Goal: Task Accomplishment & Management: Manage account settings

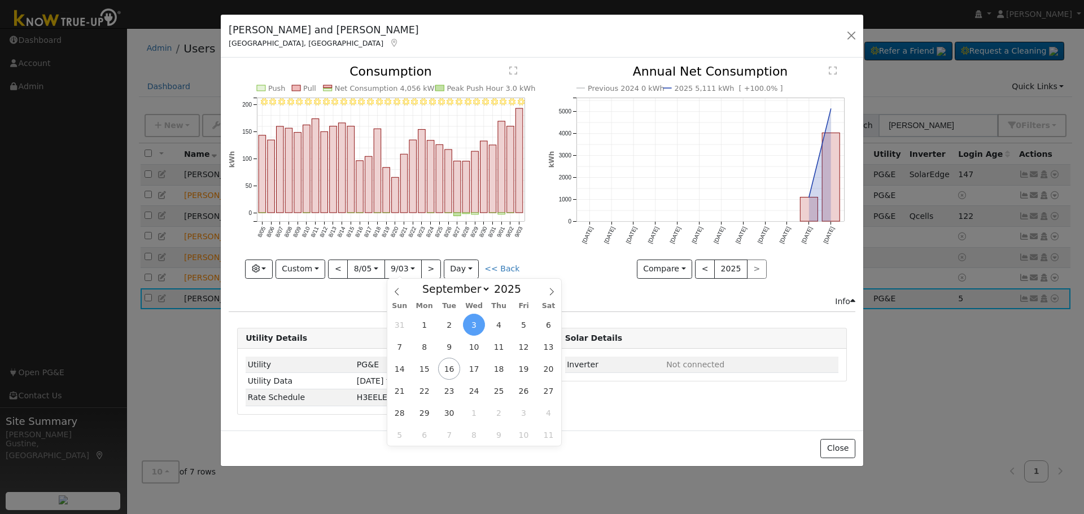
select select "8"
click at [854, 32] on button "button" at bounding box center [852, 36] width 16 height 16
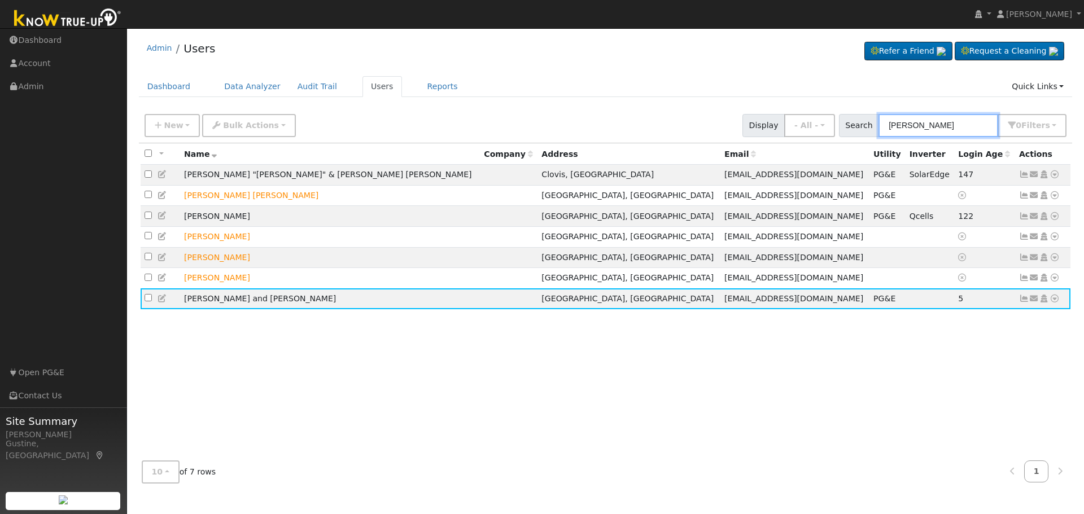
drag, startPoint x: 958, startPoint y: 124, endPoint x: 817, endPoint y: 112, distance: 141.1
click at [822, 112] on div "New Add User Quick Add Quick Connect Quick Convert Lead Bulk Actions Send Email…" at bounding box center [605, 123] width 926 height 27
paste input "[PERSON_NAME]"
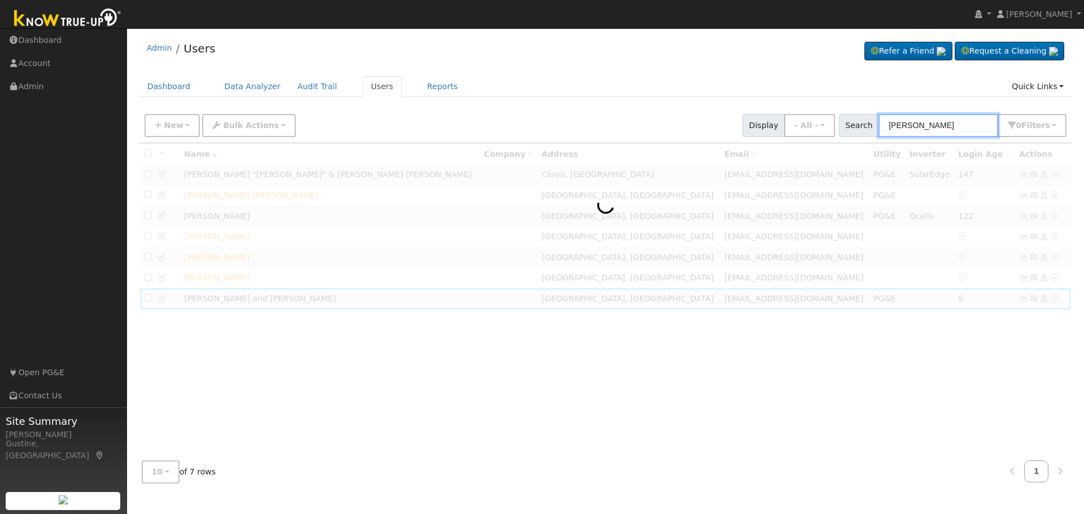
drag, startPoint x: 921, startPoint y: 124, endPoint x: 750, endPoint y: 116, distance: 171.2
click at [767, 116] on div "New Add User Quick Add Quick Connect Quick Convert Lead Bulk Actions Send Email…" at bounding box center [605, 123] width 926 height 27
click at [949, 120] on input "[PERSON_NAME]" at bounding box center [939, 125] width 120 height 23
paste input "[PERSON_NAME]"
drag, startPoint x: 953, startPoint y: 127, endPoint x: 1083, endPoint y: 111, distance: 131.4
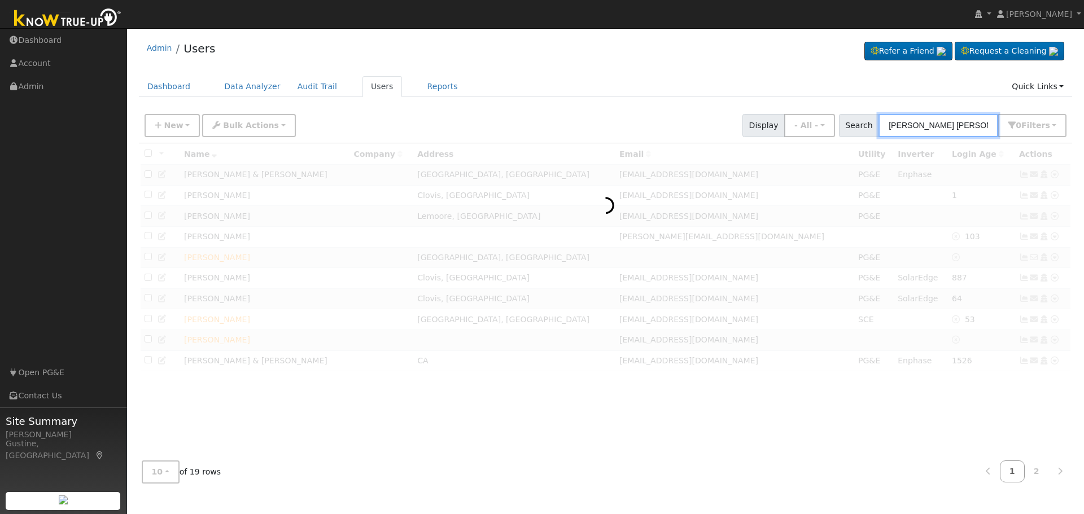
click at [1083, 111] on div "User Profile First name Last name Email Email Notifications No Emails No Emails…" at bounding box center [605, 271] width 957 height 486
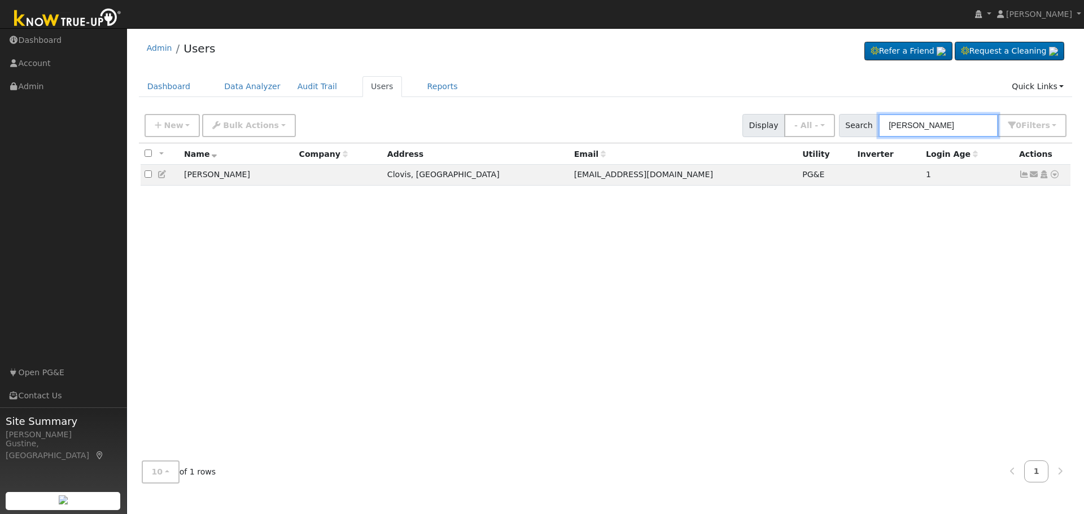
type input "[PERSON_NAME]"
click at [988, 123] on input "[PERSON_NAME]" at bounding box center [939, 125] width 120 height 23
click at [955, 127] on input "[PERSON_NAME]" at bounding box center [939, 125] width 120 height 23
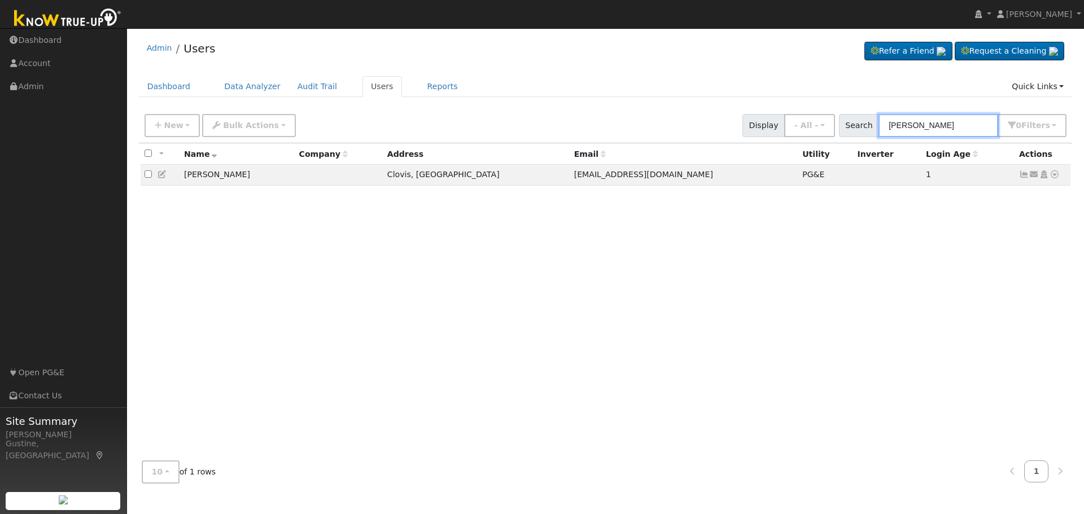
click at [955, 127] on input "[PERSON_NAME]" at bounding box center [939, 125] width 120 height 23
click at [811, 257] on div "All None All on page None on page Name Company Address Email Utility Inverter L…" at bounding box center [606, 297] width 934 height 309
click at [1024, 176] on icon at bounding box center [1024, 175] width 10 height 8
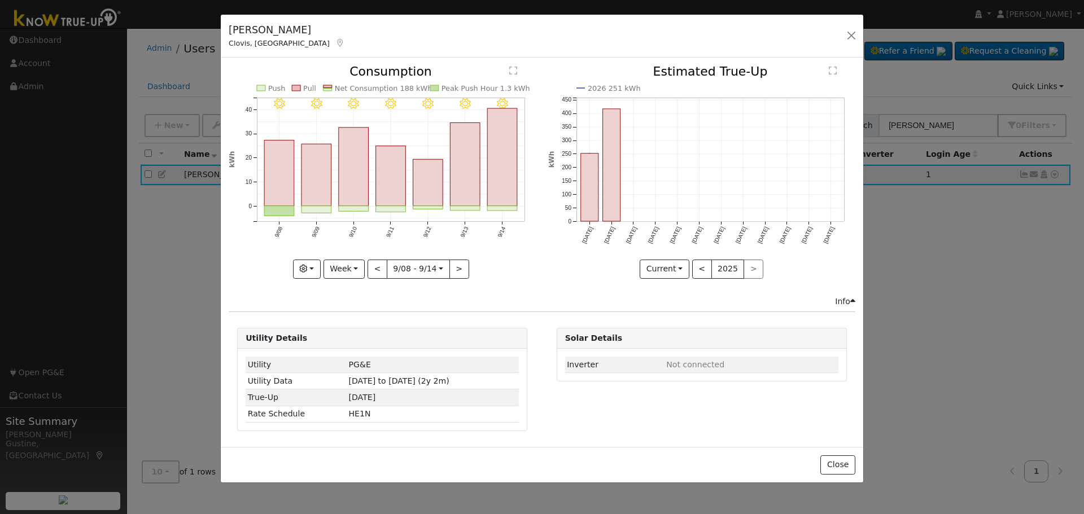
click at [526, 189] on icon "9/14 - Clear 9/13 - Clear 9/12 - Clear 9/11 - Clear 9/10 - MostlyClear 9/09 - C…" at bounding box center [382, 168] width 307 height 206
click at [507, 189] on rect "onclick=""" at bounding box center [503, 157] width 30 height 98
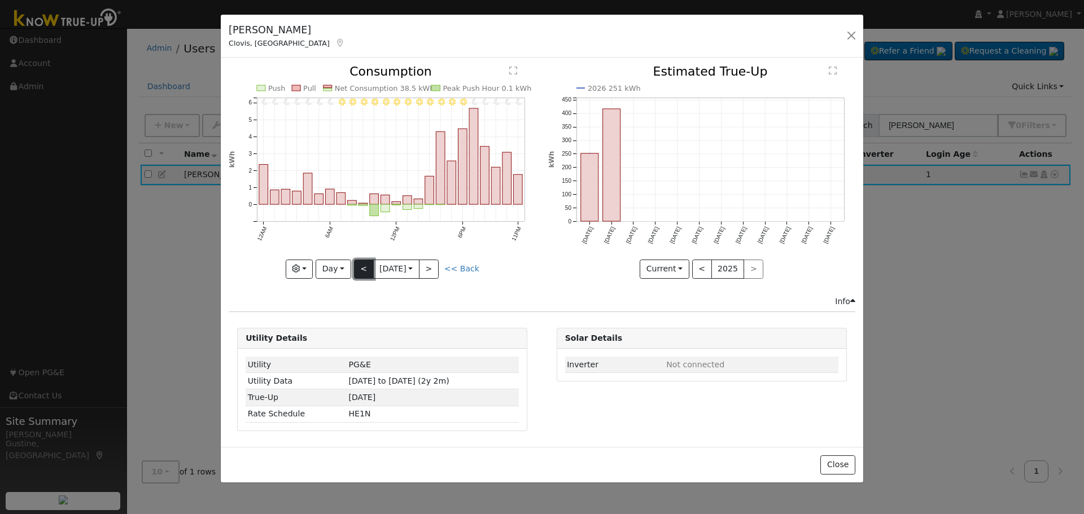
click at [364, 276] on button "<" at bounding box center [364, 269] width 20 height 19
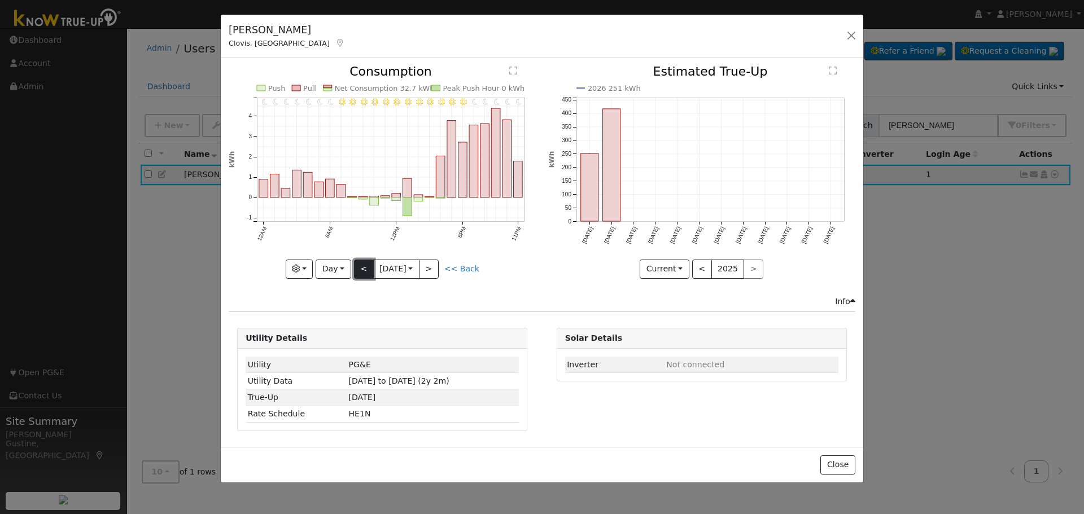
click at [368, 273] on button "<" at bounding box center [364, 269] width 20 height 19
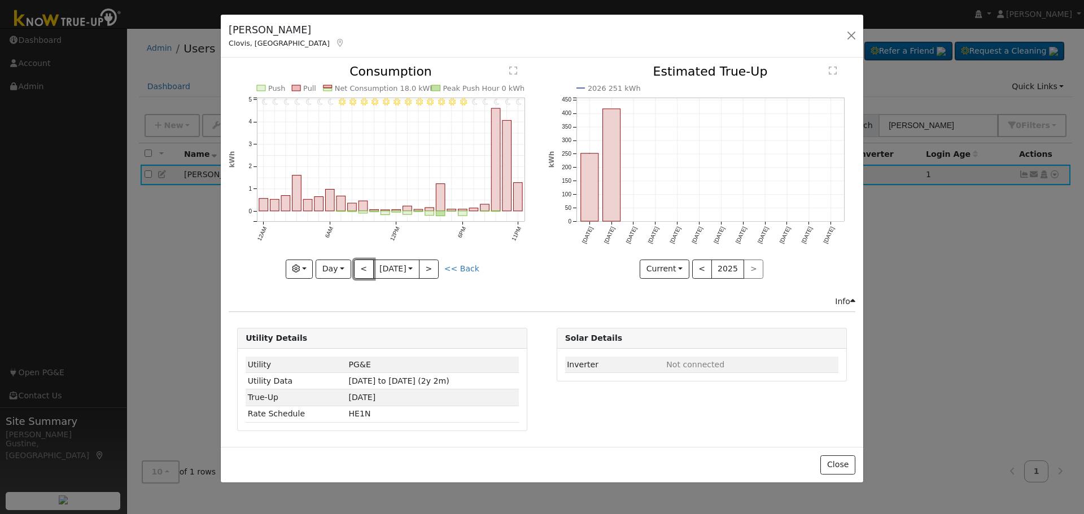
drag, startPoint x: 368, startPoint y: 273, endPoint x: 376, endPoint y: 279, distance: 10.8
click at [376, 279] on div "11PM - Clear 10PM - Clear 9PM - Clear 8PM - Clear 7PM - Clear 6PM - Clear 5PM -…" at bounding box center [382, 180] width 319 height 230
click at [363, 270] on button "<" at bounding box center [364, 269] width 20 height 19
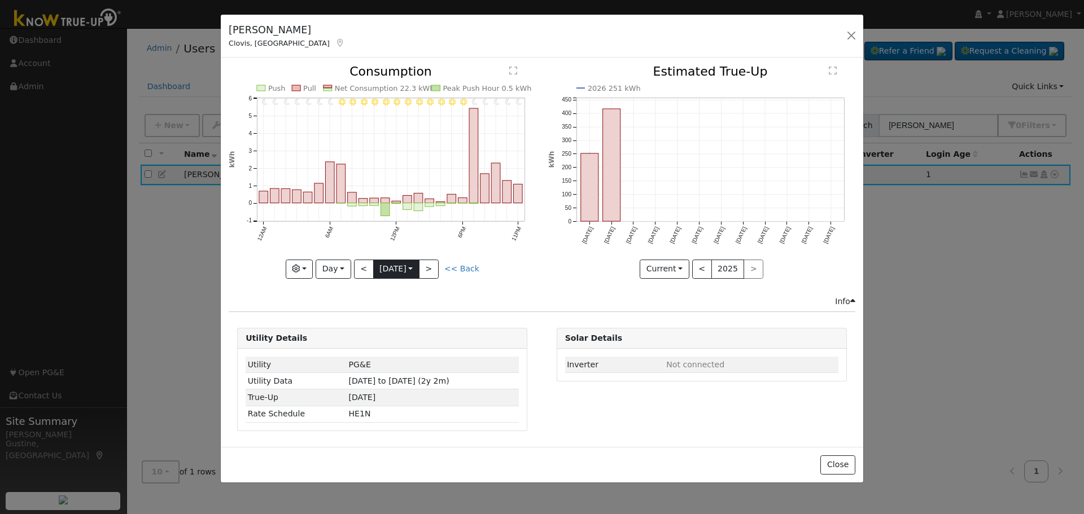
click at [374, 271] on input "[DATE]" at bounding box center [396, 269] width 45 height 18
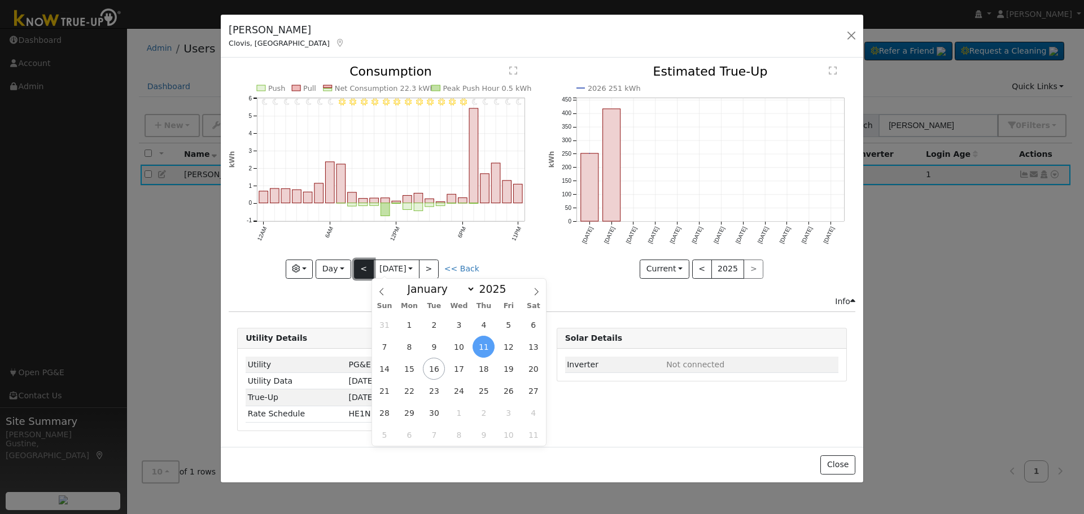
click at [363, 265] on button "<" at bounding box center [364, 269] width 20 height 19
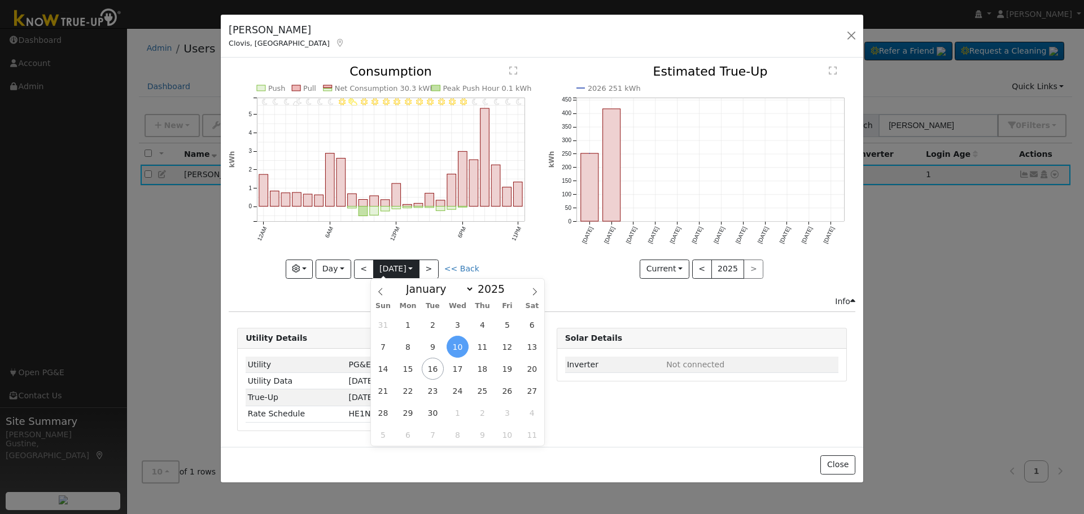
click at [411, 263] on input "[DATE]" at bounding box center [396, 269] width 45 height 18
click at [391, 318] on span "31" at bounding box center [383, 325] width 22 height 22
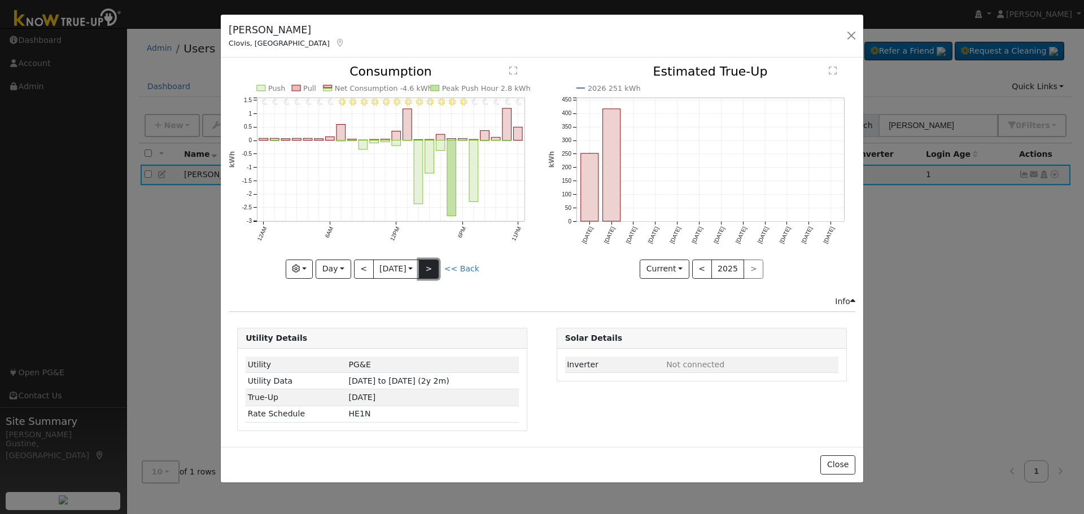
click at [429, 273] on button ">" at bounding box center [429, 269] width 20 height 19
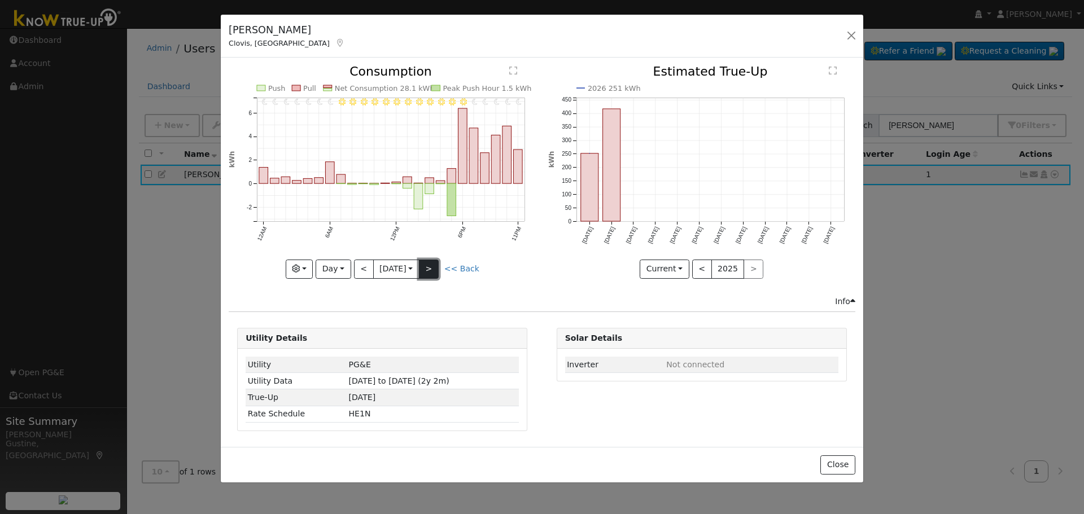
click at [429, 273] on button ">" at bounding box center [429, 269] width 20 height 19
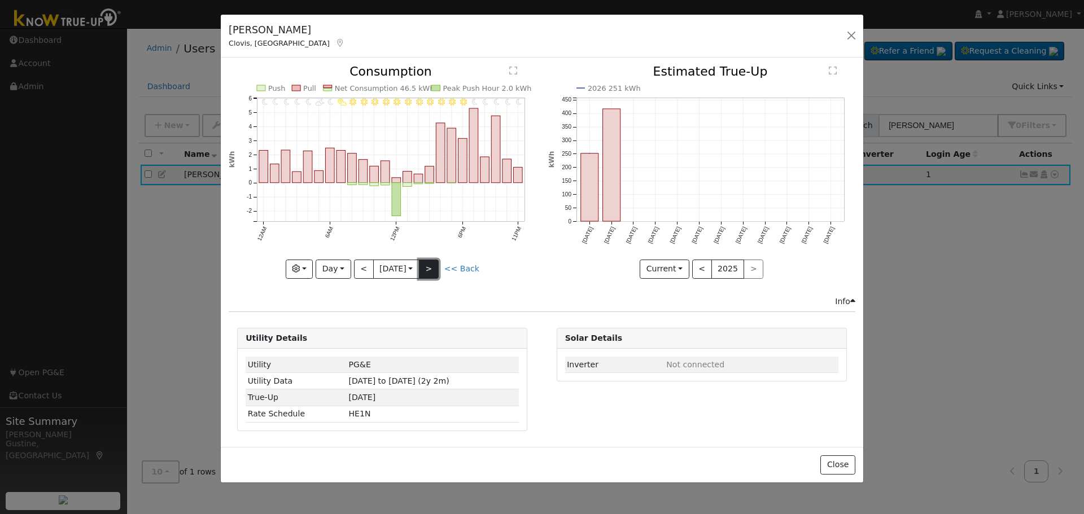
click at [429, 273] on button ">" at bounding box center [429, 269] width 20 height 19
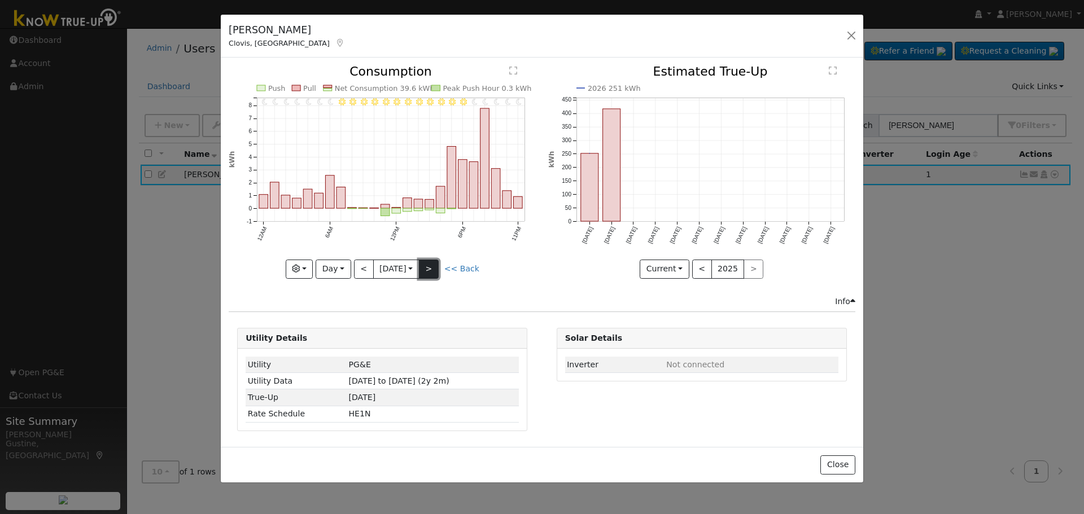
click at [429, 273] on button ">" at bounding box center [429, 269] width 20 height 19
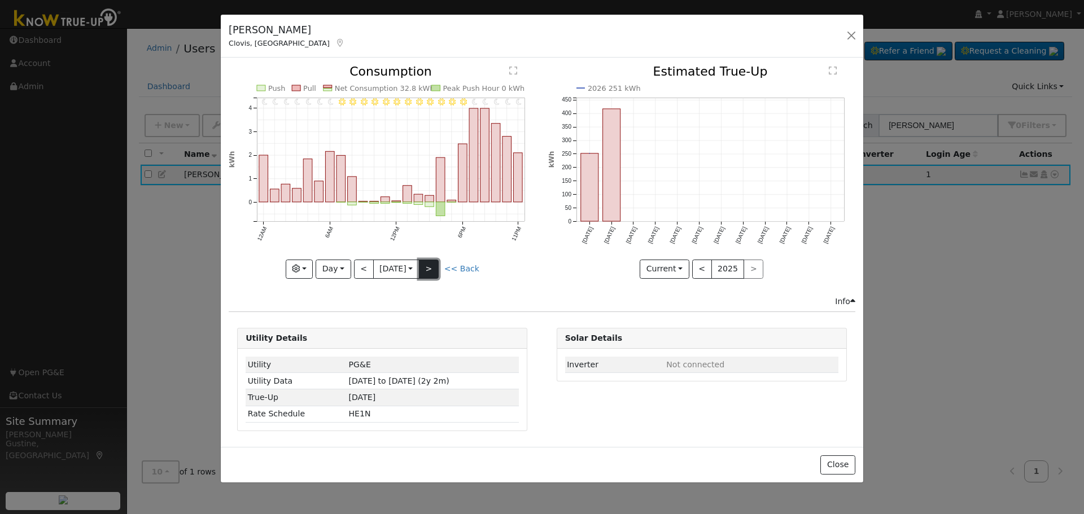
click at [429, 273] on button ">" at bounding box center [429, 269] width 20 height 19
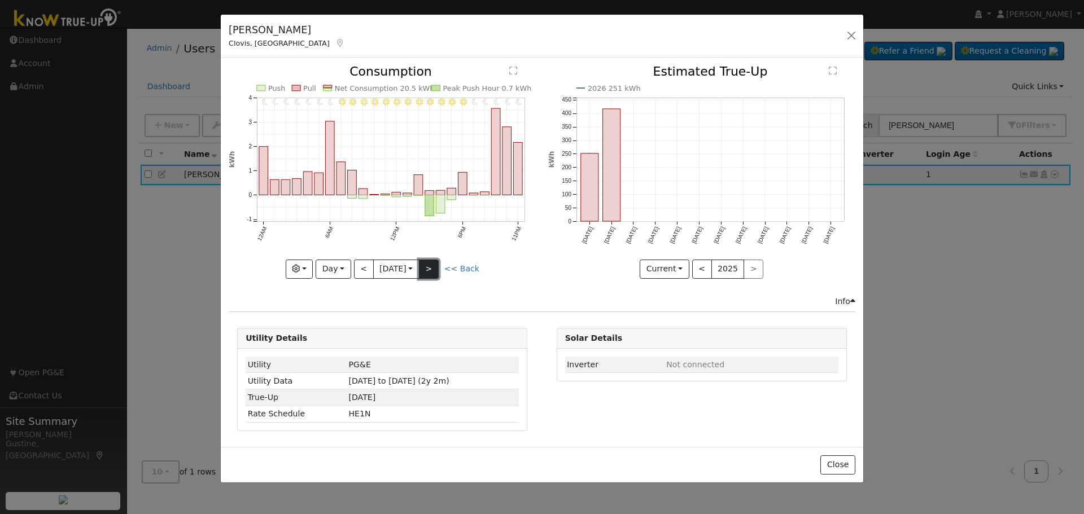
click at [429, 273] on button ">" at bounding box center [429, 269] width 20 height 19
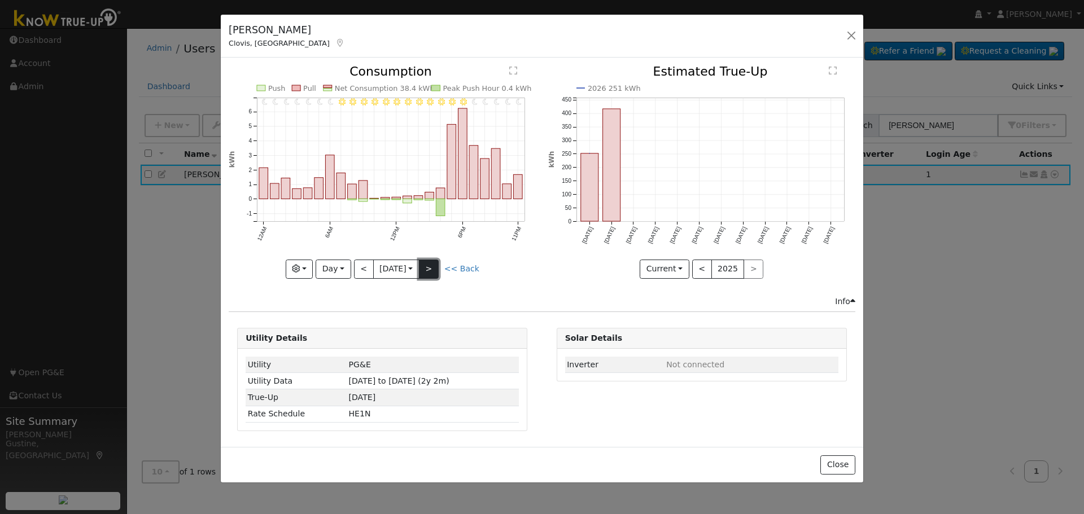
click at [429, 273] on button ">" at bounding box center [429, 269] width 20 height 19
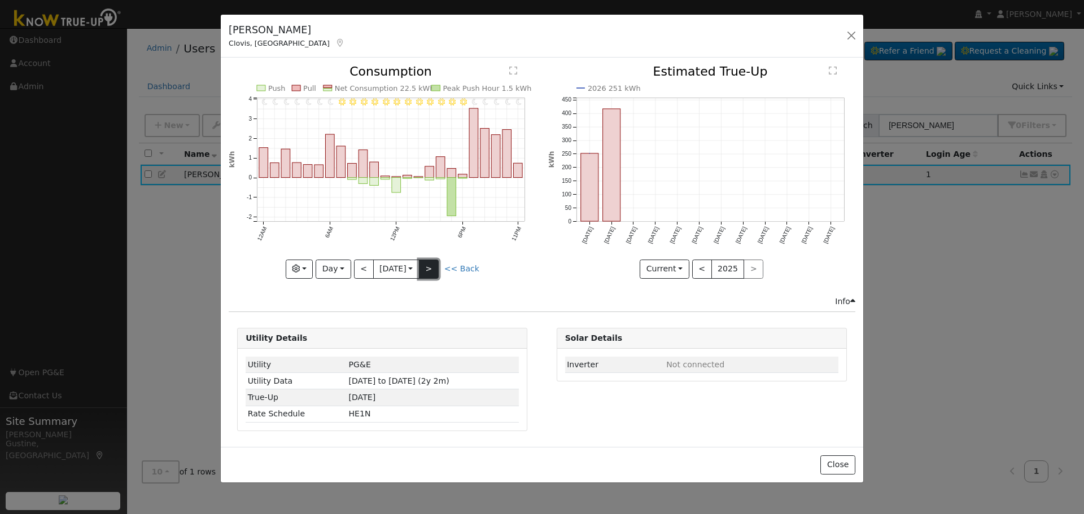
click at [429, 273] on button ">" at bounding box center [429, 269] width 20 height 19
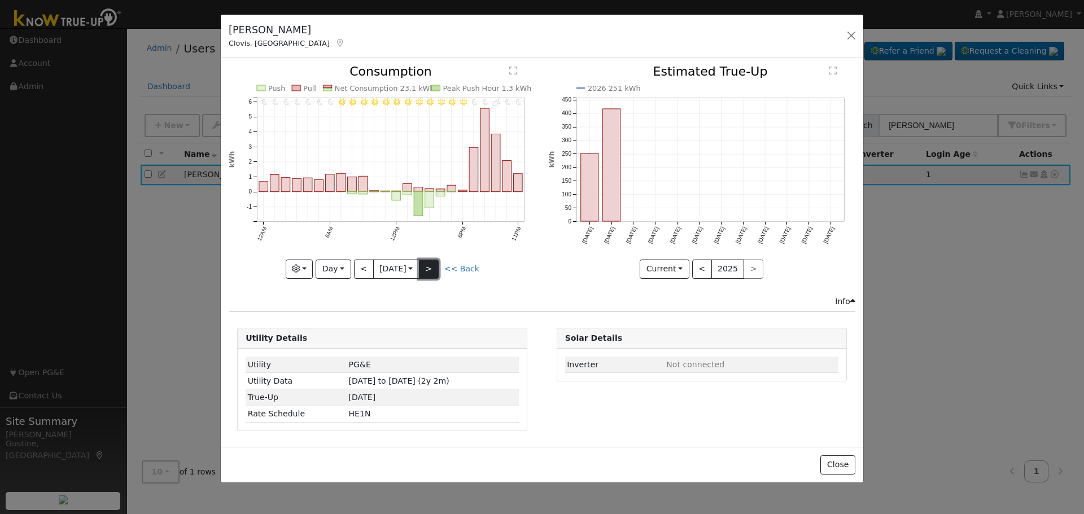
click at [429, 273] on button ">" at bounding box center [429, 269] width 20 height 19
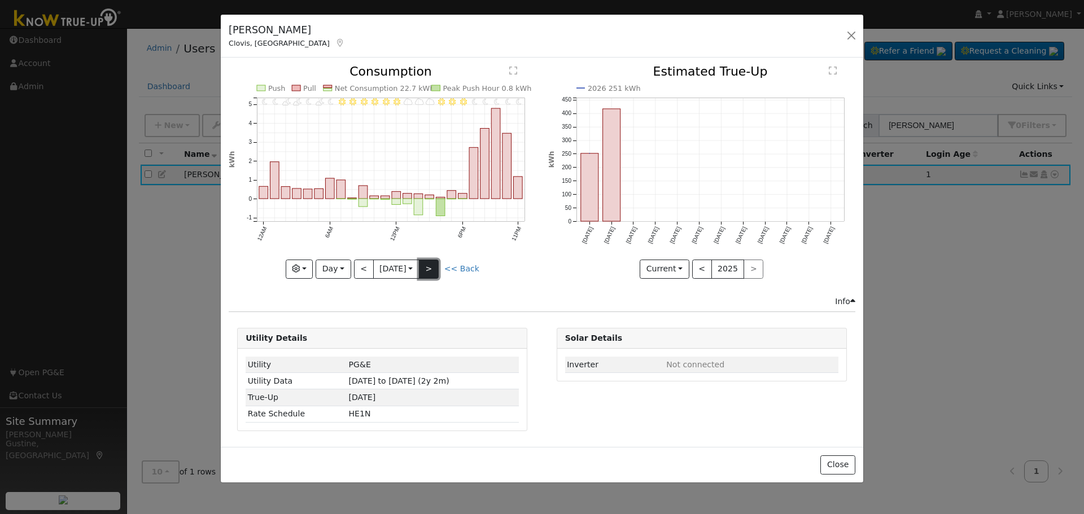
click at [429, 273] on button ">" at bounding box center [429, 269] width 20 height 19
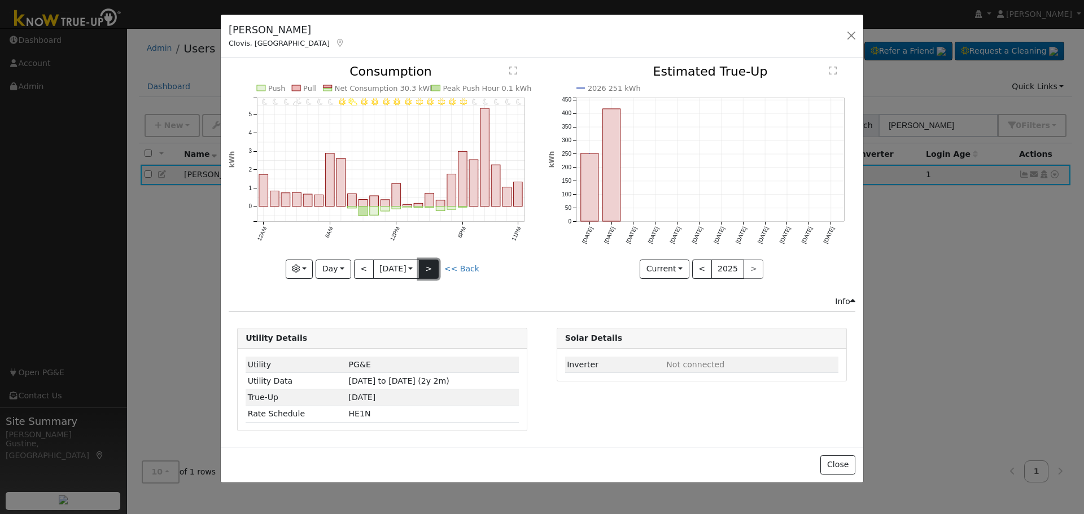
click at [429, 273] on button ">" at bounding box center [429, 269] width 20 height 19
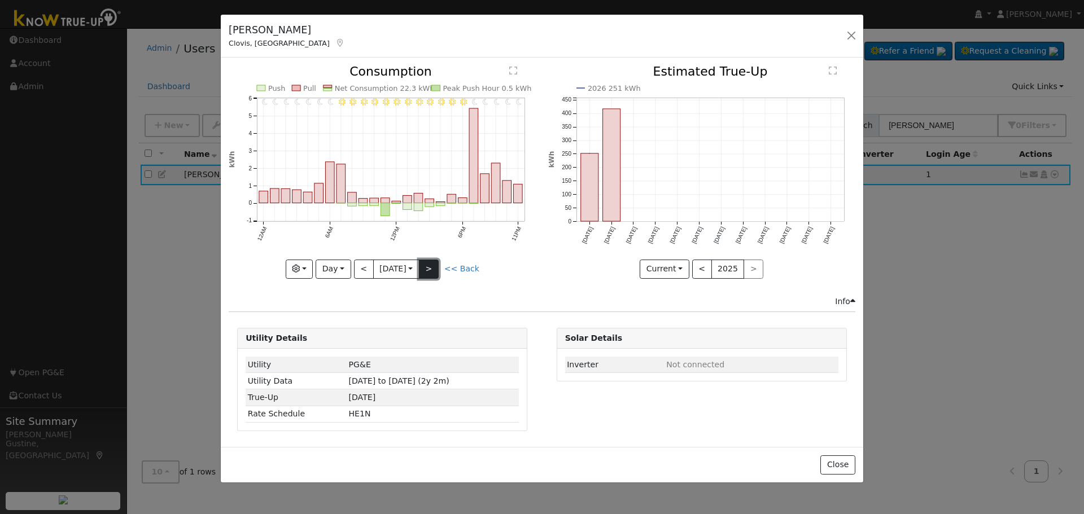
click at [429, 273] on button ">" at bounding box center [429, 269] width 20 height 19
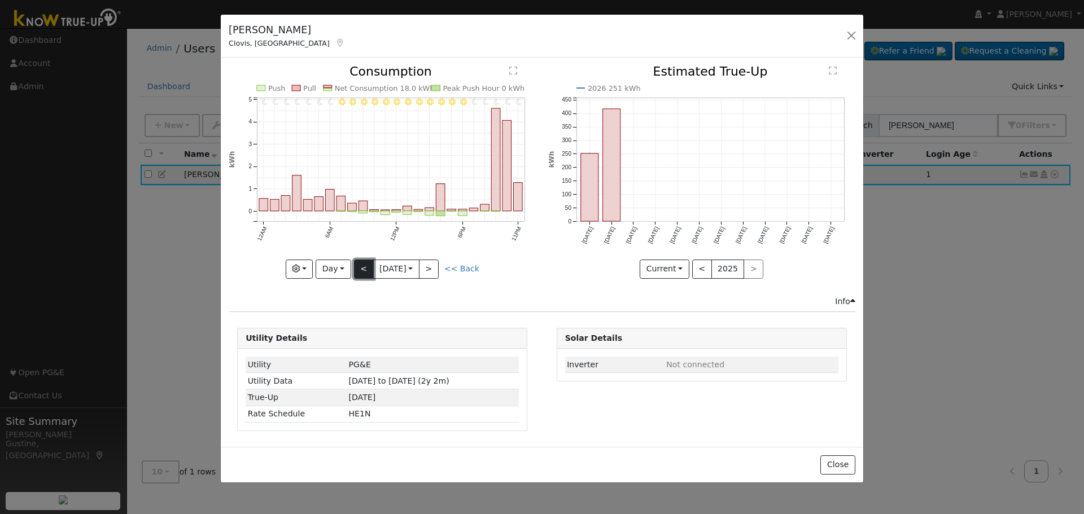
click at [369, 274] on button "<" at bounding box center [364, 269] width 20 height 19
type input "[DATE]"
click at [0, 0] on div at bounding box center [0, 0] width 0 height 0
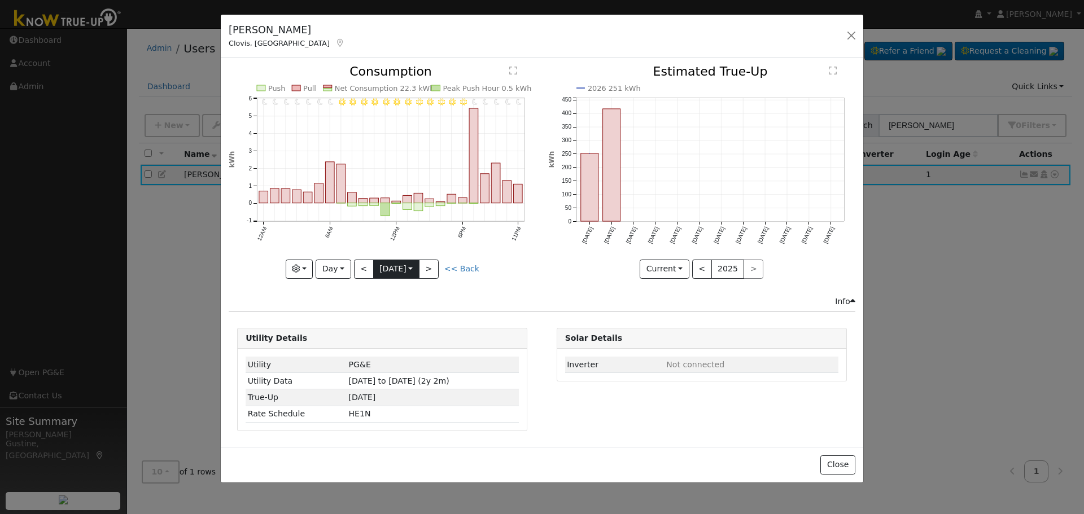
click at [391, 266] on input "[DATE]" at bounding box center [396, 269] width 45 height 18
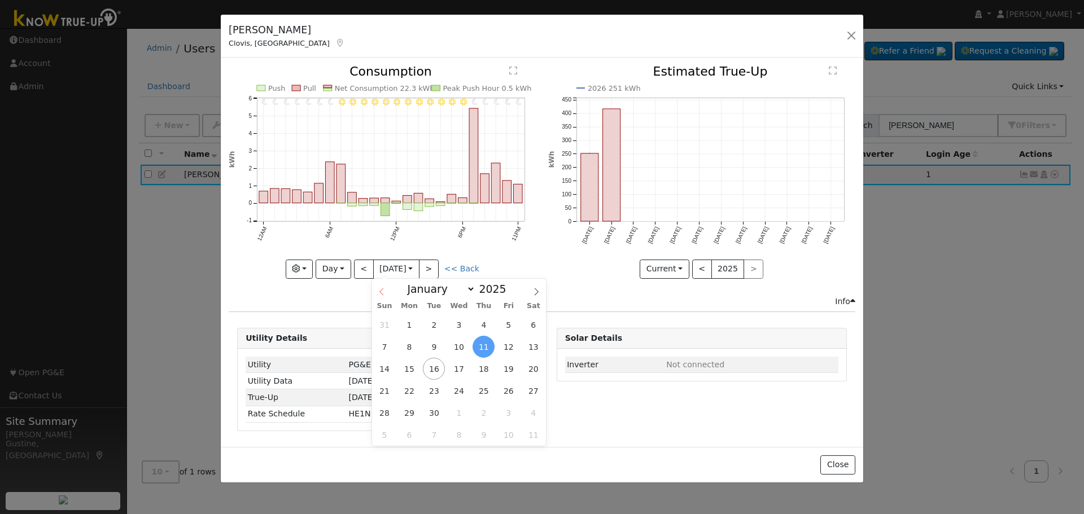
click at [387, 291] on span at bounding box center [381, 288] width 19 height 19
select select "7"
click at [438, 348] on span "5" at bounding box center [434, 347] width 22 height 22
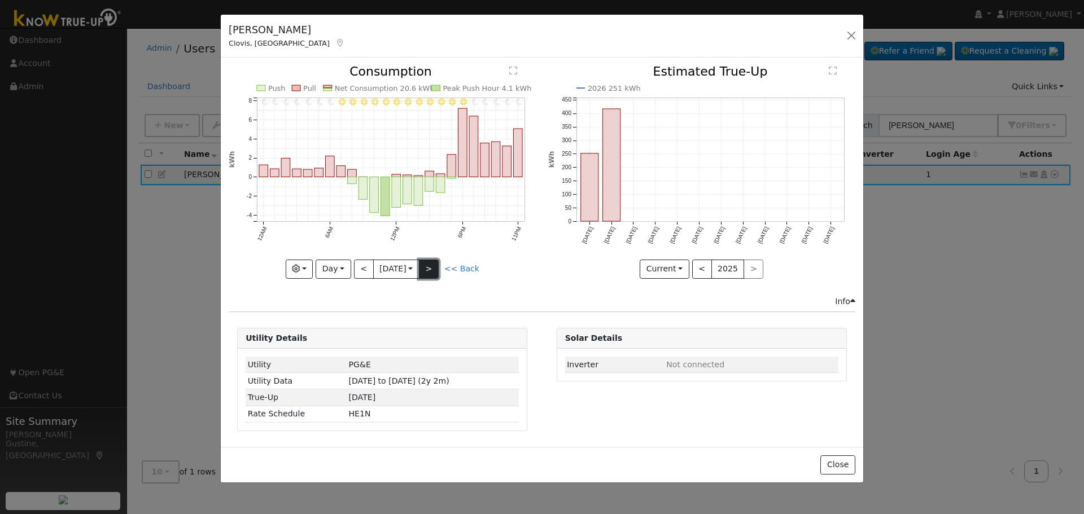
click at [438, 270] on button ">" at bounding box center [429, 269] width 20 height 19
type input "[DATE]"
